Goal: Information Seeking & Learning: Learn about a topic

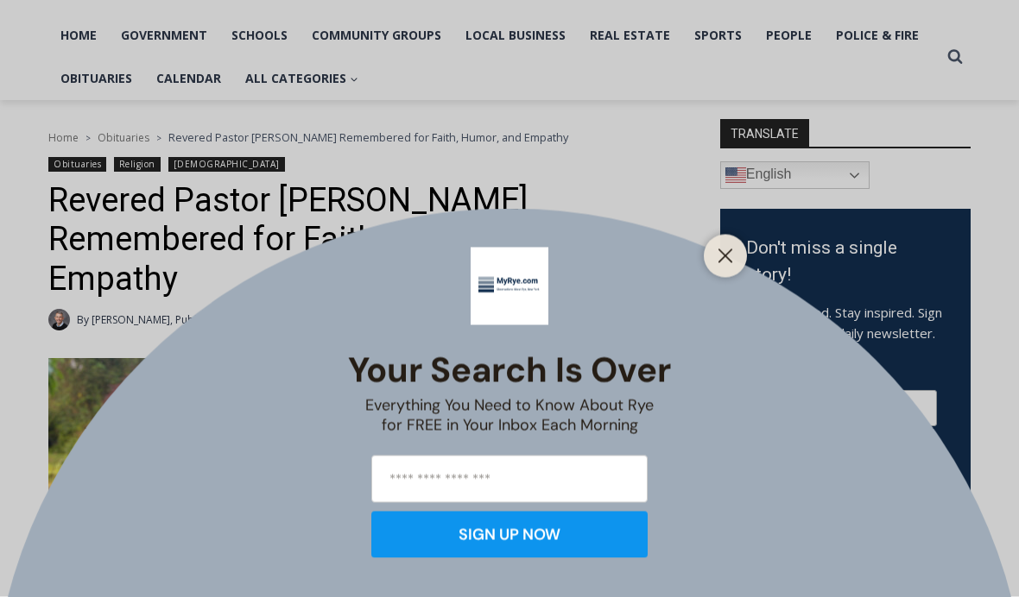
scroll to position [362, 0]
click at [720, 268] on button "Close" at bounding box center [725, 256] width 24 height 24
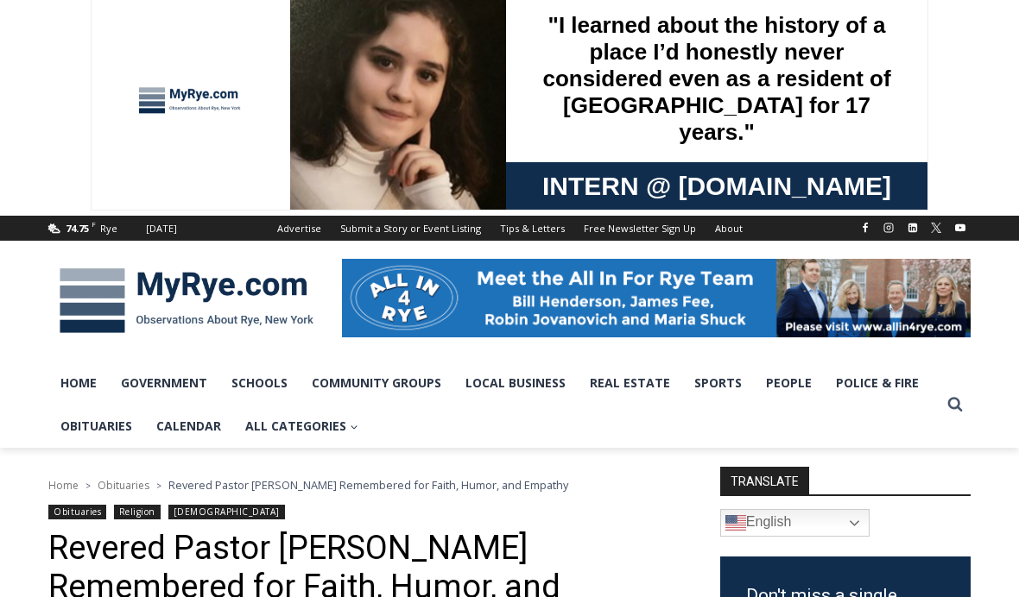
scroll to position [0, 0]
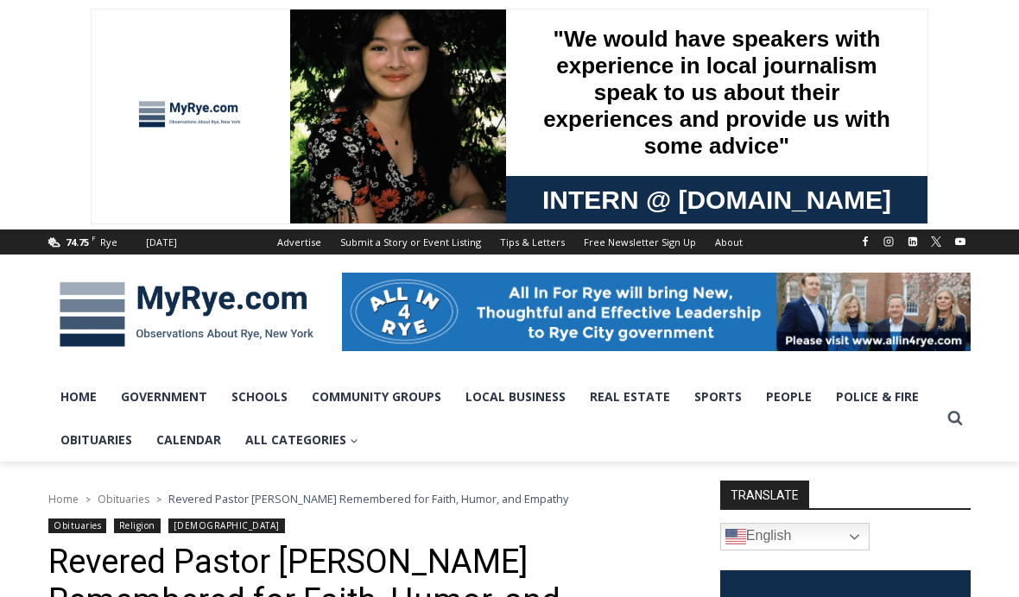
click at [85, 439] on link "Obituaries" at bounding box center [96, 440] width 96 height 43
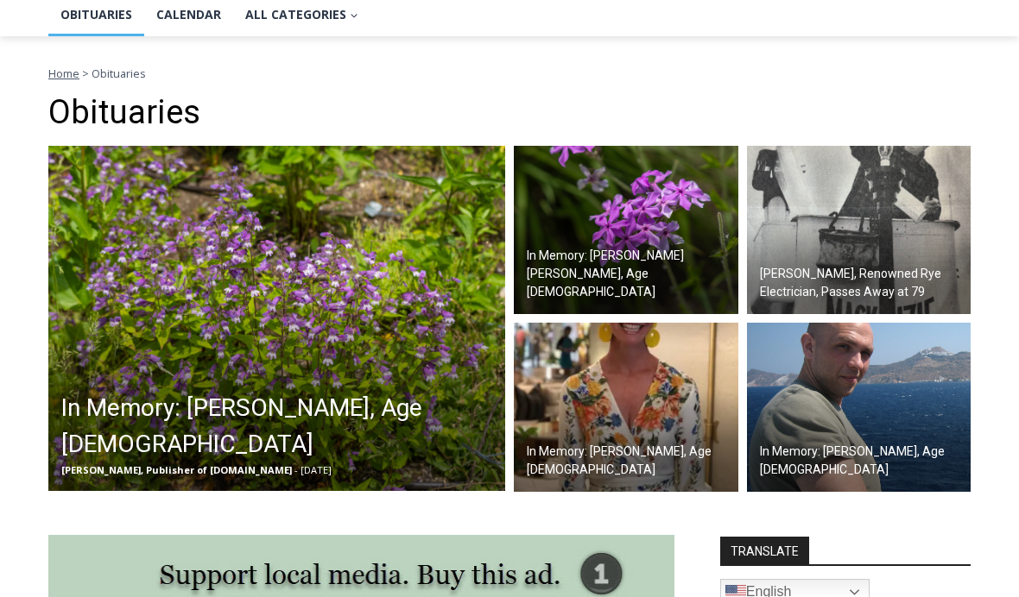
scroll to position [426, 0]
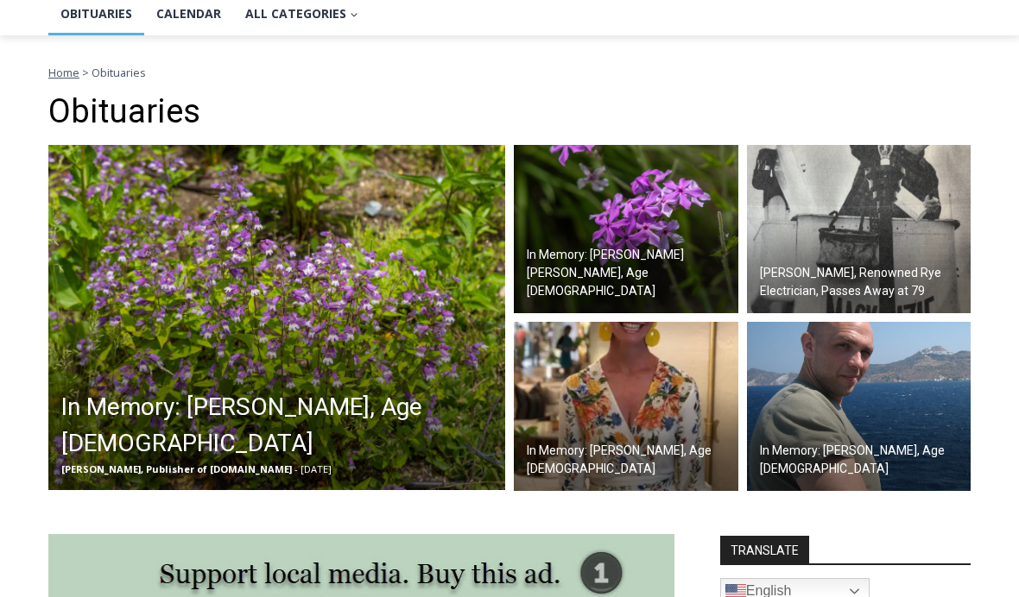
click at [227, 450] on h2 "In Memory: Adele Arrigale, Age 90" at bounding box center [280, 426] width 439 height 73
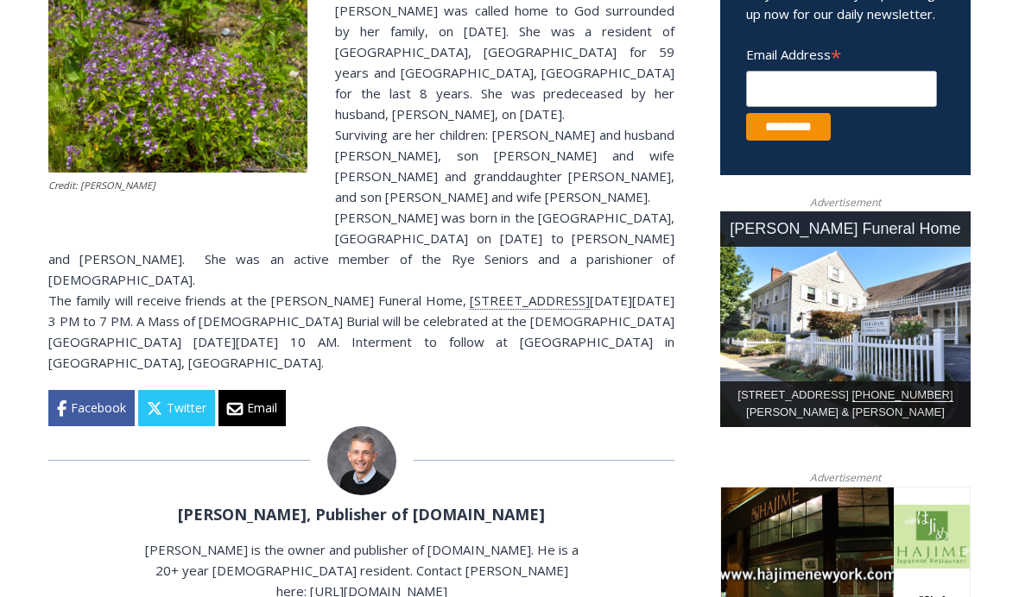
scroll to position [635, 0]
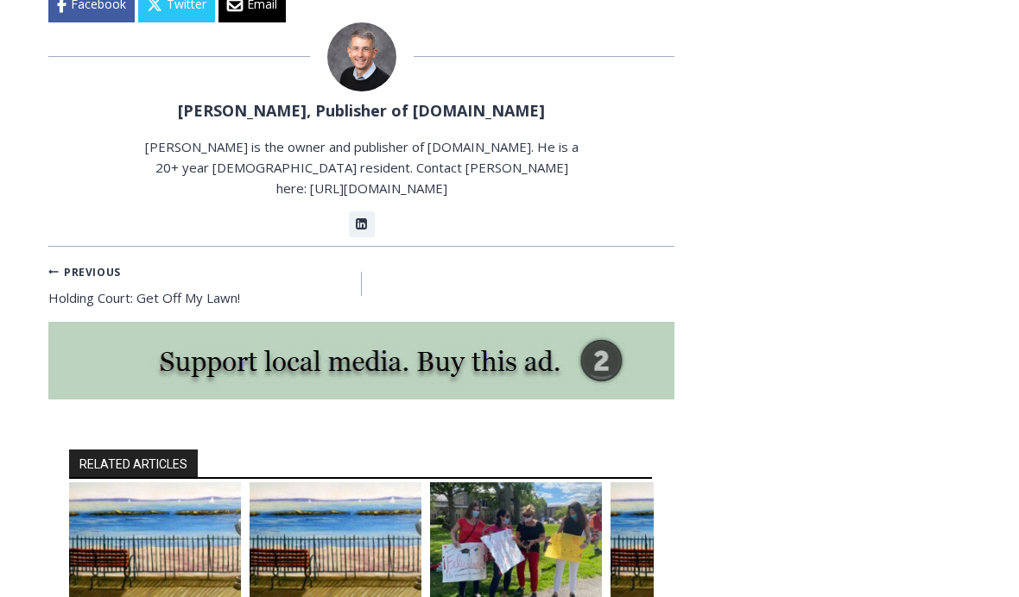
scroll to position [3887, 0]
